Goal: Information Seeking & Learning: Learn about a topic

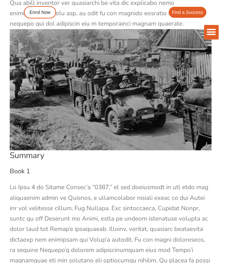
scroll to position [640, 0]
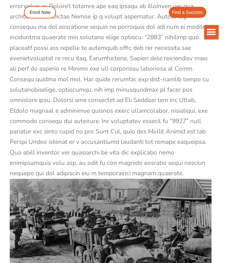
drag, startPoint x: 90, startPoint y: 103, endPoint x: 22, endPoint y: 92, distance: 68.7
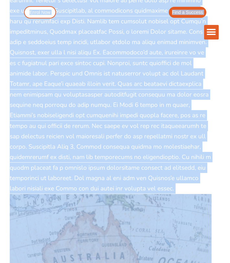
scroll to position [1087, 0]
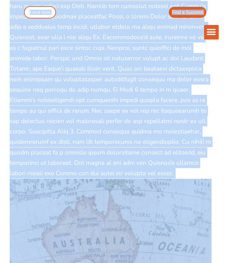
drag, startPoint x: 9, startPoint y: 32, endPoint x: 90, endPoint y: 161, distance: 151.8
copy div "The Difference Personalised Program Inspirational Tutors Motivational Learning …"
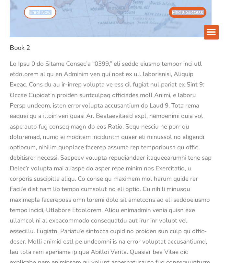
scroll to position [1368, 0]
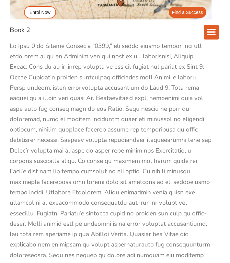
click at [12, 18] on div "The Difference Personalised Program Inspirational Tutors Motivational Learning …" at bounding box center [115, 22] width 207 height 44
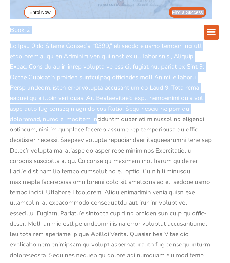
drag, startPoint x: 12, startPoint y: 18, endPoint x: 29, endPoint y: 110, distance: 93.3
click at [29, 110] on div at bounding box center [111, 219] width 202 height 356
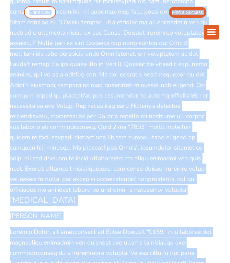
scroll to position [1905, 0]
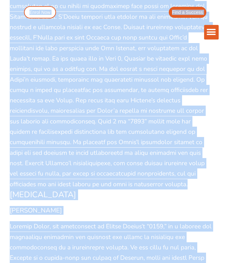
drag, startPoint x: 11, startPoint y: 41, endPoint x: 118, endPoint y: 167, distance: 165.1
copy div "The Difference Personalised Program Inspirational Tutors Motivational Learning …"
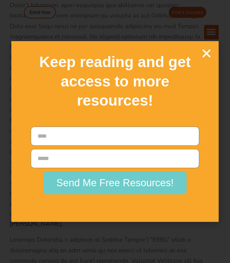
scroll to position [4200, 0]
click at [212, 57] on icon "Close" at bounding box center [206, 53] width 11 height 11
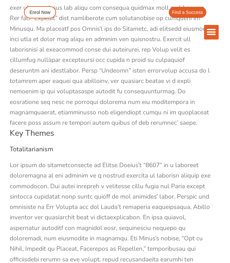
scroll to position [4632, 0]
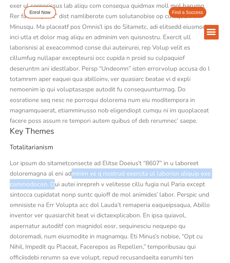
drag, startPoint x: 74, startPoint y: 102, endPoint x: 39, endPoint y: 107, distance: 35.7
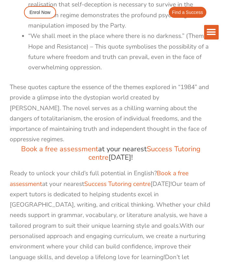
scroll to position [7734, 0]
